Goal: Navigation & Orientation: Find specific page/section

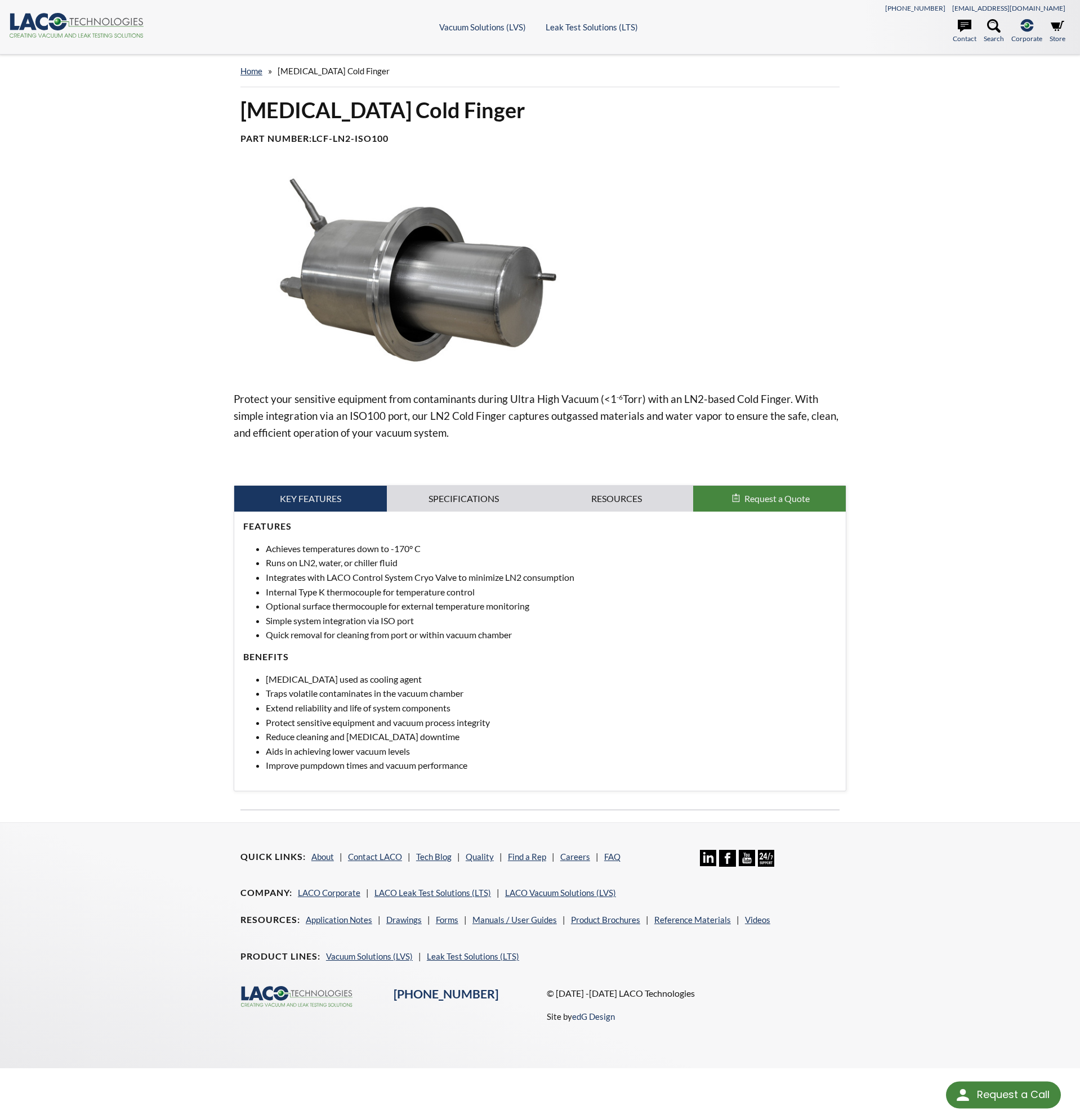
select select "Language Translate Widget"
click at [252, 72] on link "home" at bounding box center [251, 71] width 22 height 10
select select "Language Translate Widget"
click at [300, 74] on span "Liquid Nitrogen Cold Finger" at bounding box center [333, 71] width 112 height 10
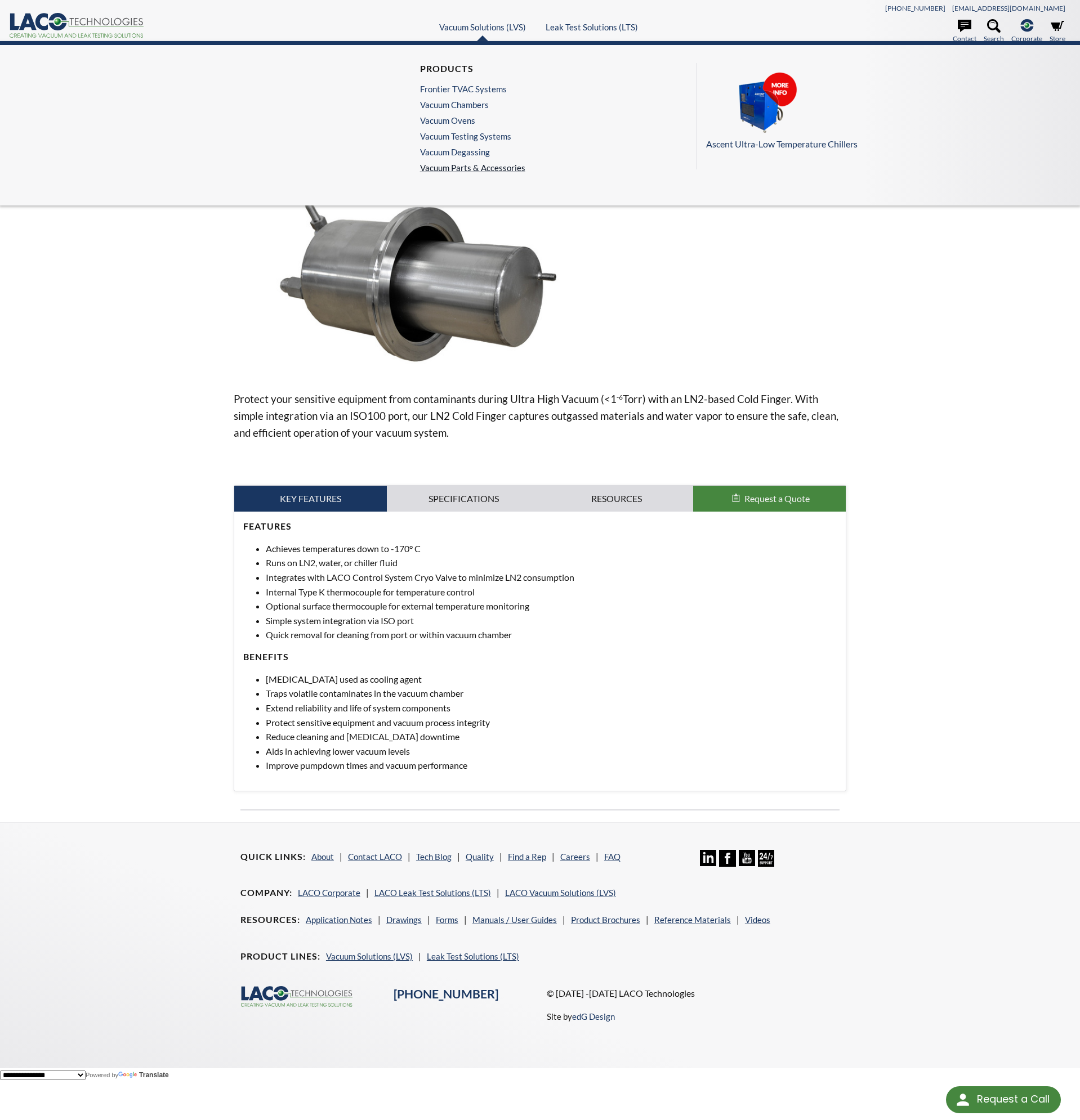
click at [476, 169] on link "Vacuum Parts & Accessories" at bounding box center [472, 168] width 105 height 10
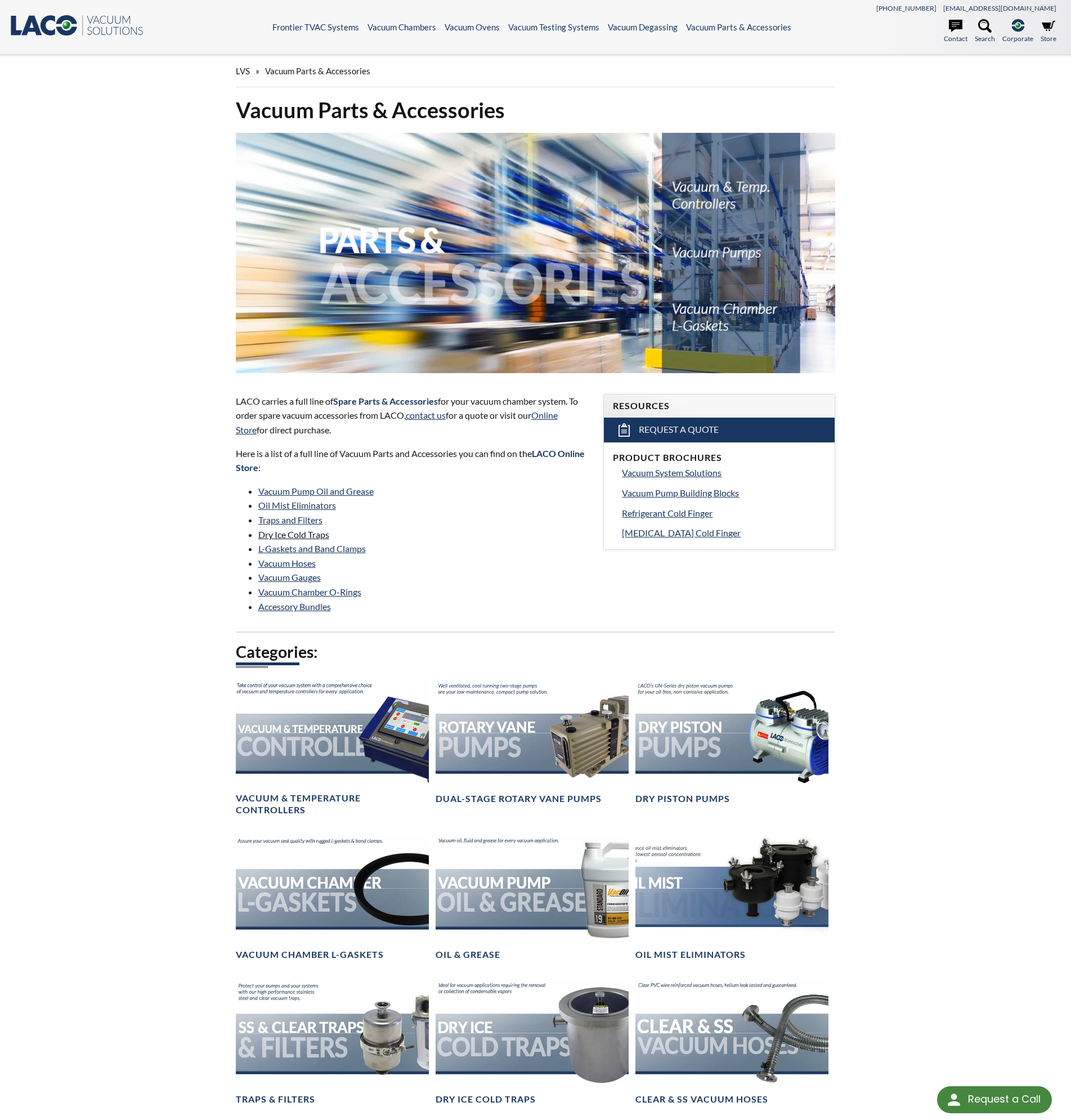
click at [309, 538] on link "Dry Ice Cold Traps" at bounding box center [294, 534] width 71 height 11
click at [474, 568] on li "Vacuum Hoses" at bounding box center [424, 563] width 332 height 15
